Goal: Communication & Community: Answer question/provide support

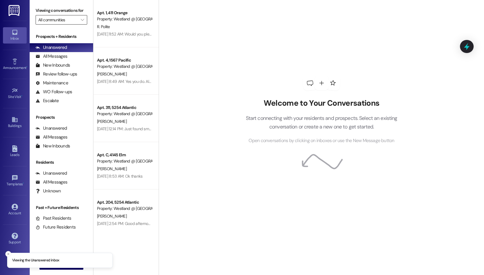
click at [75, 22] on input "All communities" at bounding box center [57, 19] width 39 height 9
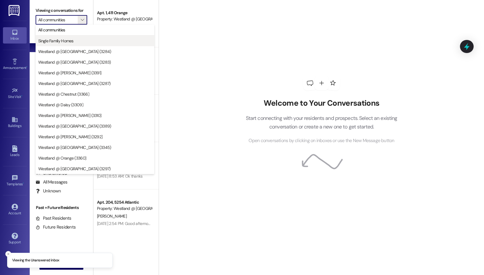
click at [90, 44] on button "Single Family Homes" at bounding box center [95, 41] width 119 height 11
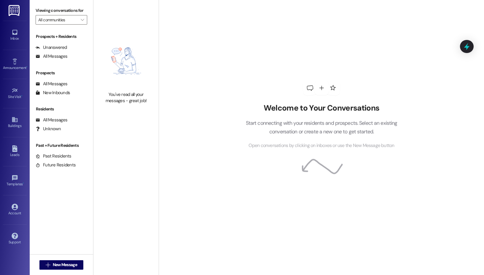
type input "Single Family Homes"
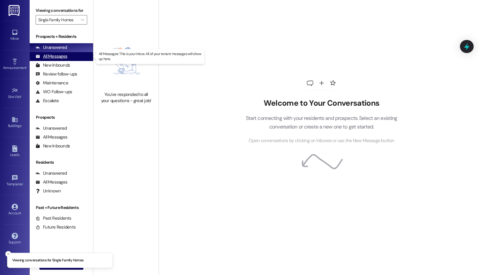
click at [79, 56] on div "All Messages (undefined)" at bounding box center [61, 56] width 63 height 9
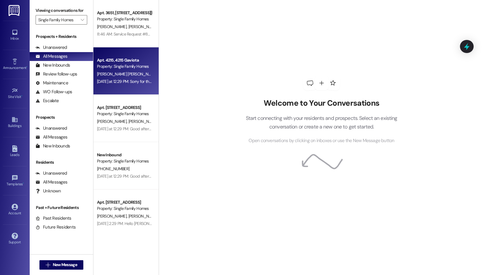
click at [132, 73] on div "[PERSON_NAME] [PERSON_NAME]" at bounding box center [124, 74] width 56 height 7
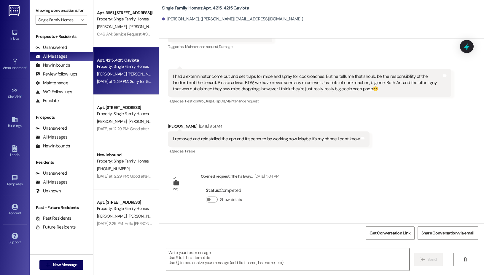
scroll to position [19240, 0]
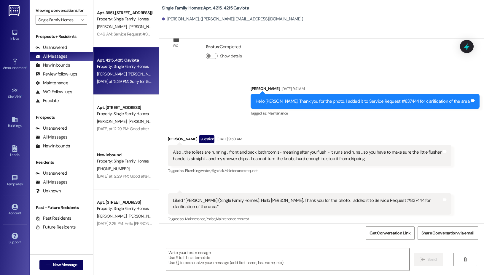
click at [294, 135] on div "[PERSON_NAME] Question [DATE] 9:50 AM" at bounding box center [309, 139] width 283 height 9
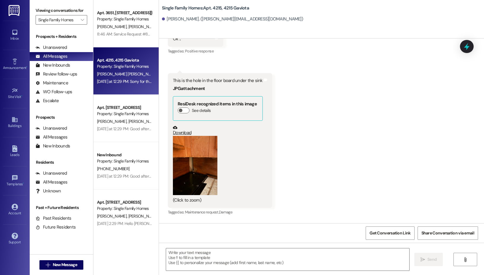
scroll to position [18916, 0]
